Goal: Task Accomplishment & Management: Manage account settings

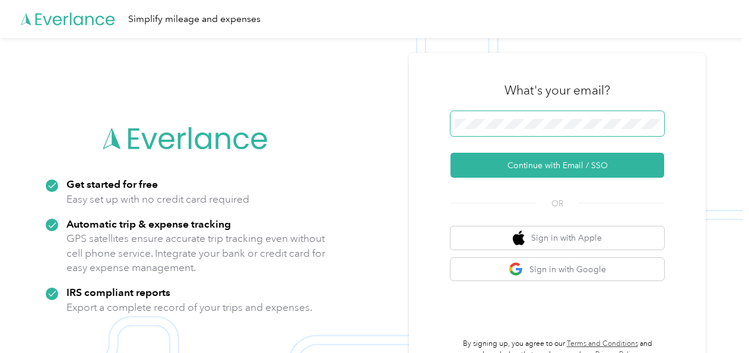
click at [480, 117] on span at bounding box center [558, 123] width 214 height 25
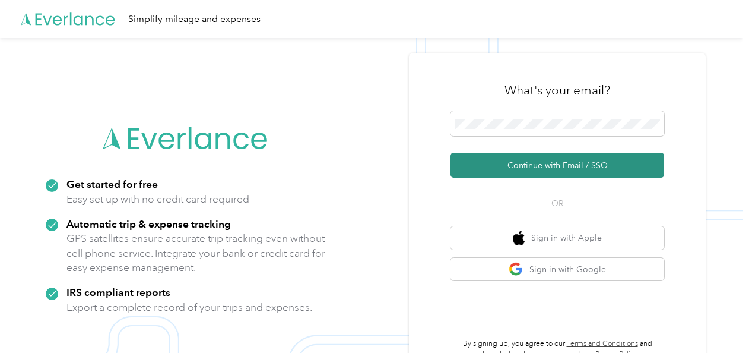
click at [512, 161] on button "Continue with Email / SSO" at bounding box center [558, 165] width 214 height 25
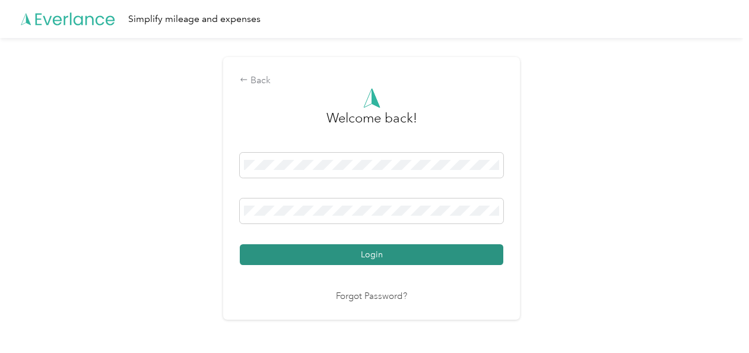
click at [379, 255] on button "Login" at bounding box center [372, 254] width 264 height 21
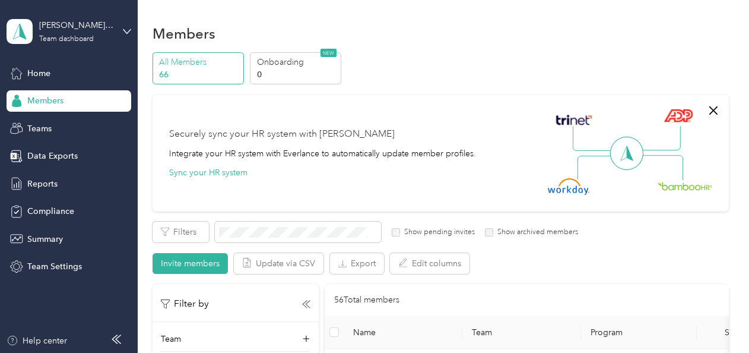
click at [207, 74] on p "66" at bounding box center [199, 74] width 81 height 12
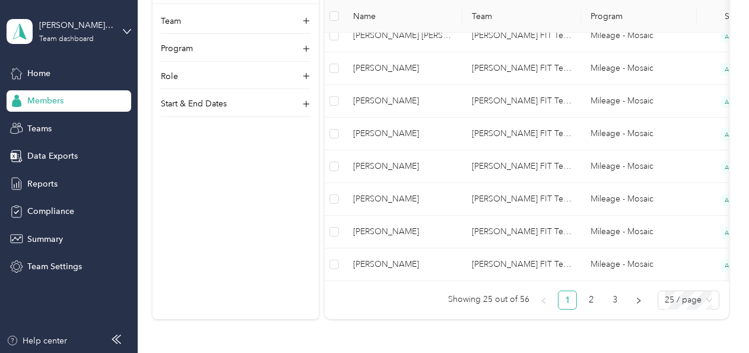
scroll to position [887, 0]
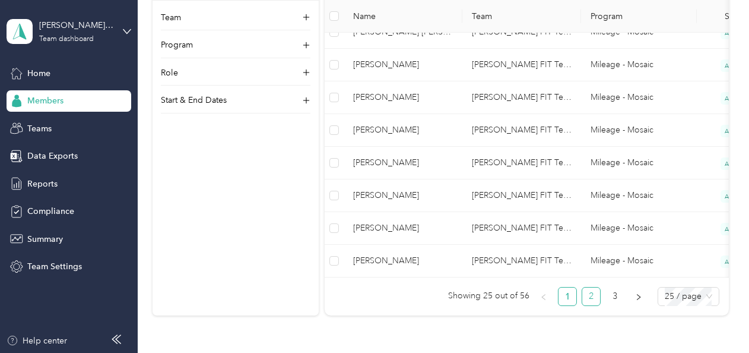
click at [589, 299] on link "2" at bounding box center [591, 296] width 18 height 18
click at [616, 303] on link "3" at bounding box center [615, 296] width 18 height 18
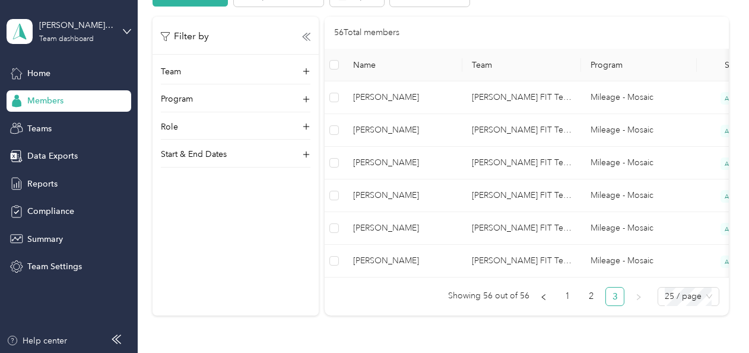
scroll to position [273, 0]
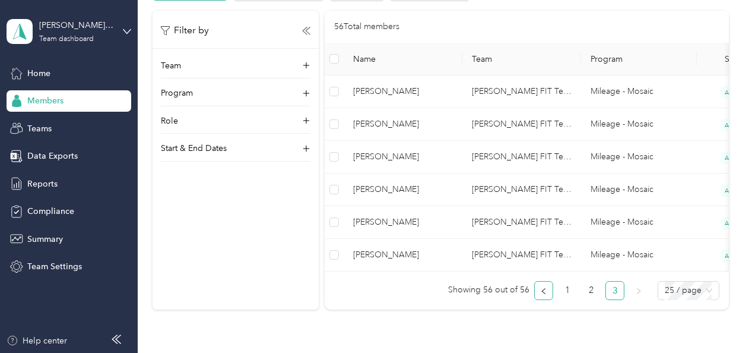
click at [541, 294] on icon "left" at bounding box center [543, 290] width 7 height 7
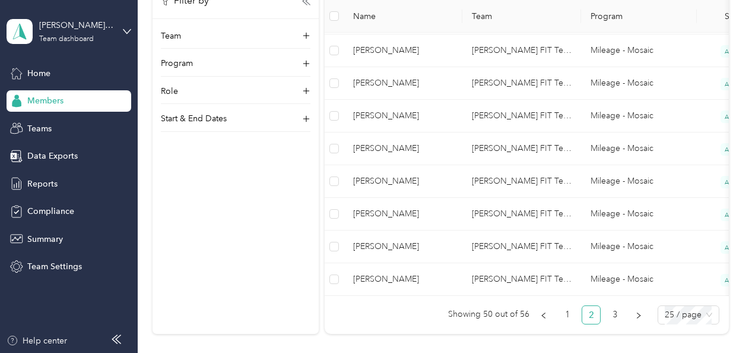
scroll to position [877, 0]
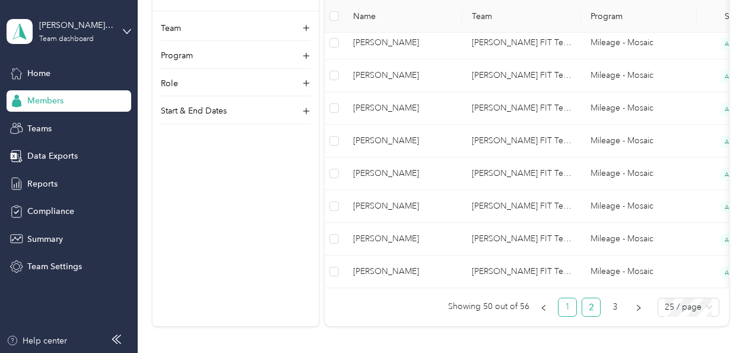
click at [566, 309] on link "1" at bounding box center [568, 307] width 18 height 18
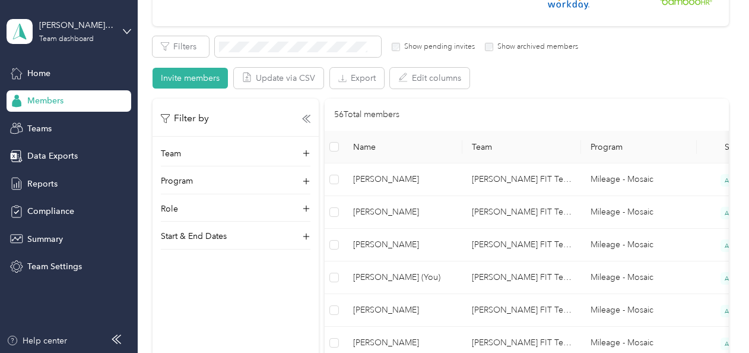
scroll to position [202, 0]
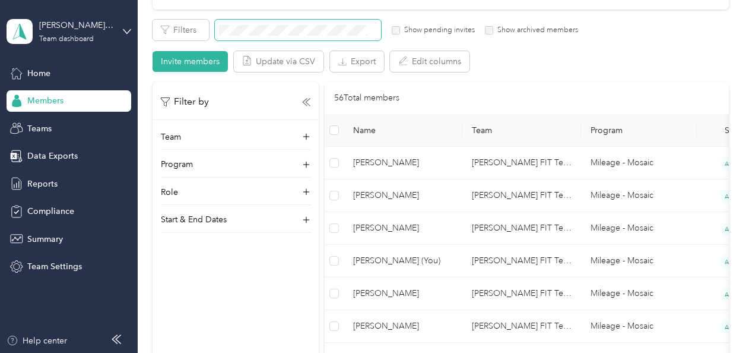
click at [242, 20] on span at bounding box center [298, 30] width 166 height 21
